Goal: Task Accomplishment & Management: Complete application form

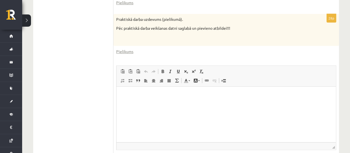
scroll to position [265, 0]
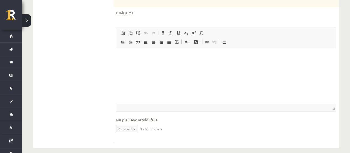
click at [131, 122] on input "file" at bounding box center [226, 127] width 220 height 11
type input "**********"
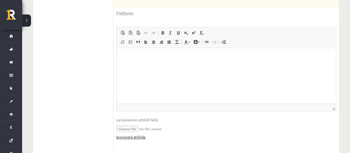
click at [132, 134] on link "Iesniegtā atbilde" at bounding box center [131, 137] width 30 height 6
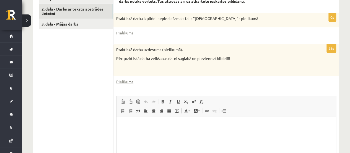
scroll to position [160, 0]
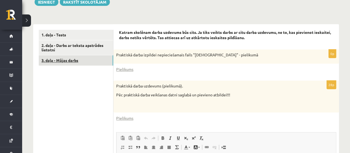
click at [79, 55] on link "3. daļa - Mājas darbs" at bounding box center [76, 60] width 74 height 10
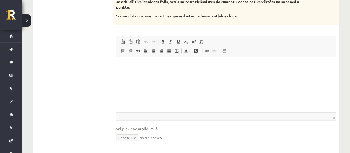
scroll to position [373, 0]
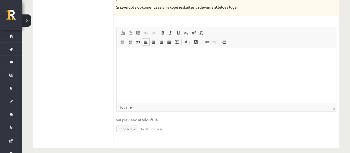
drag, startPoint x: 145, startPoint y: 64, endPoint x: 125, endPoint y: 56, distance: 22.0
click at [137, 50] on span "Ielīmēt" at bounding box center [140, 54] width 16 height 8
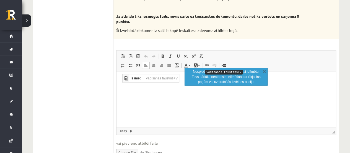
scroll to position [373, 0]
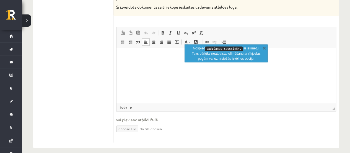
drag, startPoint x: 260, startPoint y: 161, endPoint x: 122, endPoint y: 55, distance: 174.0
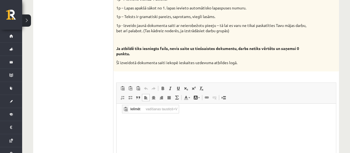
scroll to position [345, 0]
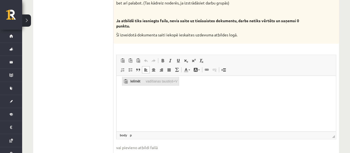
click at [130, 80] on span "Ielīmēt" at bounding box center [137, 81] width 16 height 8
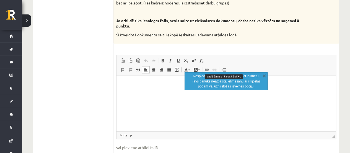
drag, startPoint x: 130, startPoint y: 87, endPoint x: 124, endPoint y: 88, distance: 6.1
click at [124, 88] on html at bounding box center [227, 84] width 220 height 17
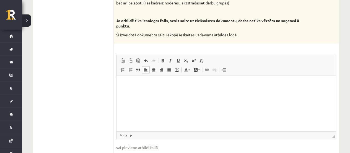
drag, startPoint x: 148, startPoint y: 95, endPoint x: 126, endPoint y: 82, distance: 26.2
drag, startPoint x: 3, startPoint y: 6, endPoint x: 106, endPoint y: 78, distance: 125.9
click at [106, 78] on ul "1. daļa - Tests 2. daļa - Darbs ar teksta apstrādes lietotni 3. daļa - Mājas da…" at bounding box center [76, 7] width 75 height 325
click at [132, 58] on span at bounding box center [130, 60] width 4 height 4
click at [125, 88] on html "*" at bounding box center [227, 84] width 220 height 17
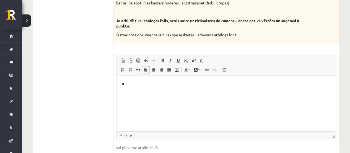
drag, startPoint x: 125, startPoint y: 88, endPoint x: 122, endPoint y: 86, distance: 4.1
click at [122, 86] on html "*" at bounding box center [227, 84] width 220 height 17
click at [125, 84] on p "*" at bounding box center [226, 84] width 209 height 6
click at [130, 57] on link "Ievietot kā vienkāršu tekstu Klaviatūras saīsne vadīšanas taustiņš+pārslēgšanas…" at bounding box center [131, 60] width 8 height 7
drag, startPoint x: 138, startPoint y: 83, endPoint x: 147, endPoint y: 91, distance: 12.1
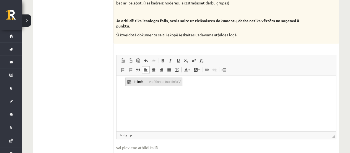
click at [138, 83] on span "Ielīmēt" at bounding box center [140, 82] width 16 height 8
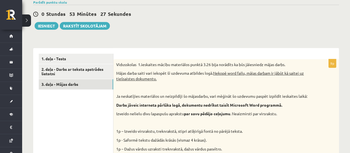
scroll to position [124, 0]
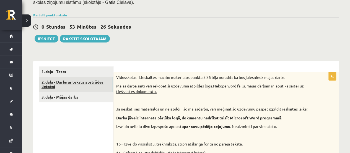
click at [69, 83] on link "2. daļa - Darbs ar teksta apstrādes lietotni" at bounding box center [76, 84] width 74 height 15
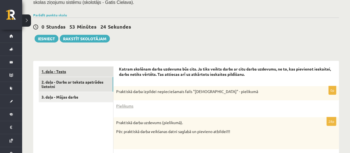
scroll to position [0, 0]
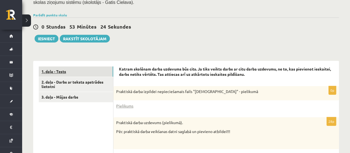
click at [72, 66] on link "1. daļa - Tests" at bounding box center [76, 71] width 74 height 10
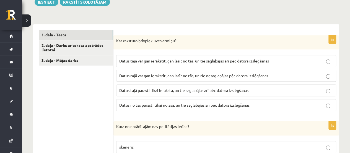
scroll to position [188, 0]
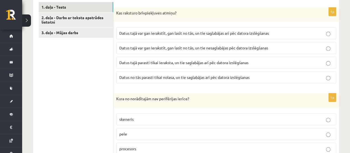
click at [227, 42] on label "Datus tajā var gan ierakstīt, gan lasīt no tās, un tie nesaglabājas pēc datora …" at bounding box center [226, 48] width 220 height 12
click at [229, 60] on span "Datus tajā parasti tikai ieraksta, un tie saglabājas arī pēc datora izslēgšanas" at bounding box center [183, 62] width 129 height 5
click at [238, 45] on span "Datus tajā var gan ierakstīt, gan lasīt no tās, un tie nesaglabājas pēc datora …" at bounding box center [193, 47] width 149 height 5
click at [281, 45] on p "Datus tajā var gan ierakstīt, gan lasīt no tās, un tie nesaglabājas pēc datora …" at bounding box center [226, 48] width 214 height 6
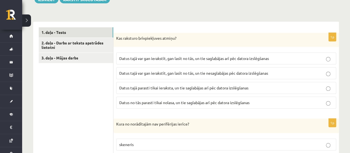
scroll to position [132, 0]
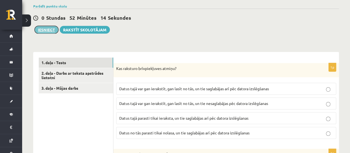
click at [48, 26] on button "Iesniegt" at bounding box center [47, 30] width 24 height 8
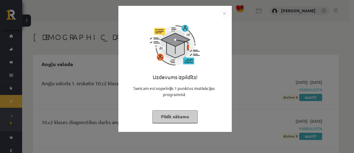
click at [225, 14] on img "Close" at bounding box center [224, 13] width 8 height 8
